Goal: Navigation & Orientation: Go to known website

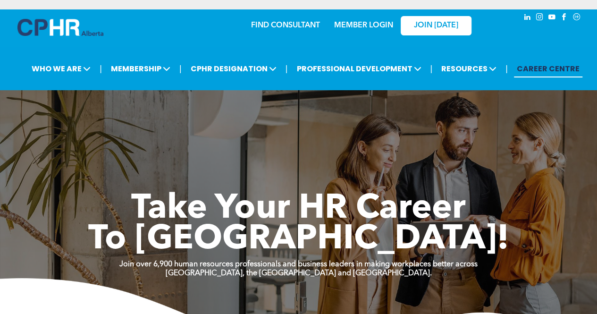
click at [358, 25] on link "MEMBER LOGIN" at bounding box center [363, 26] width 59 height 8
click at [349, 25] on link "MEMBER LOGIN" at bounding box center [363, 26] width 59 height 8
click at [355, 29] on link "MEMBER LOGIN" at bounding box center [363, 26] width 59 height 8
